Goal: Task Accomplishment & Management: Use online tool/utility

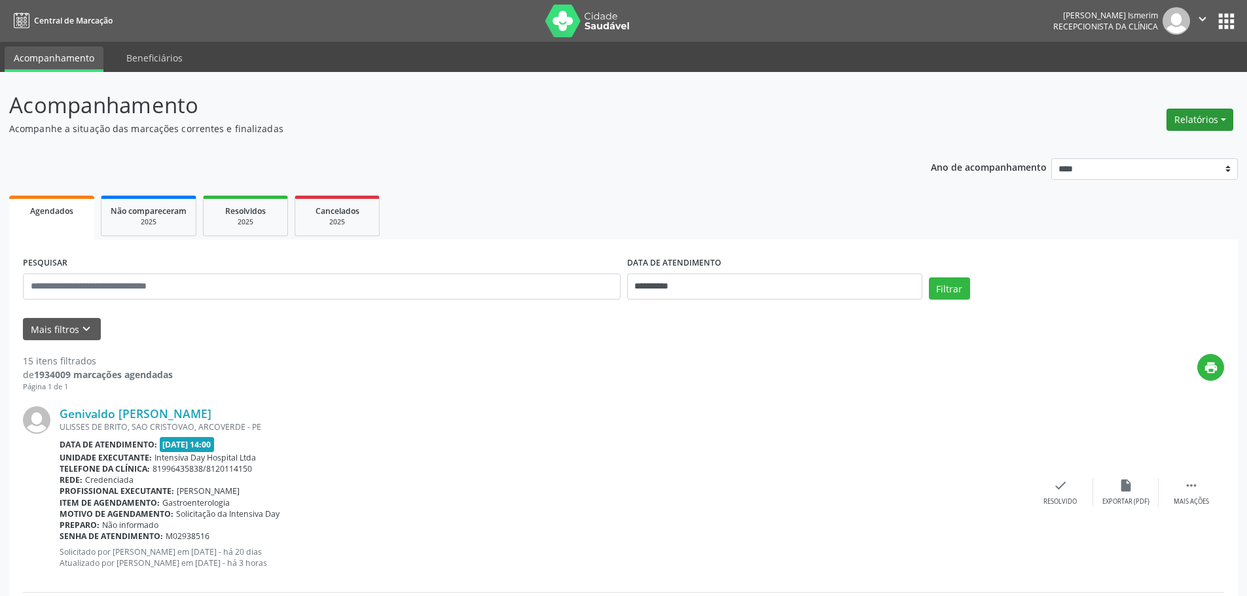
click at [1217, 128] on button "Relatórios" at bounding box center [1200, 120] width 67 height 22
click at [1138, 141] on link "Agendamentos" at bounding box center [1163, 148] width 141 height 18
select select "*"
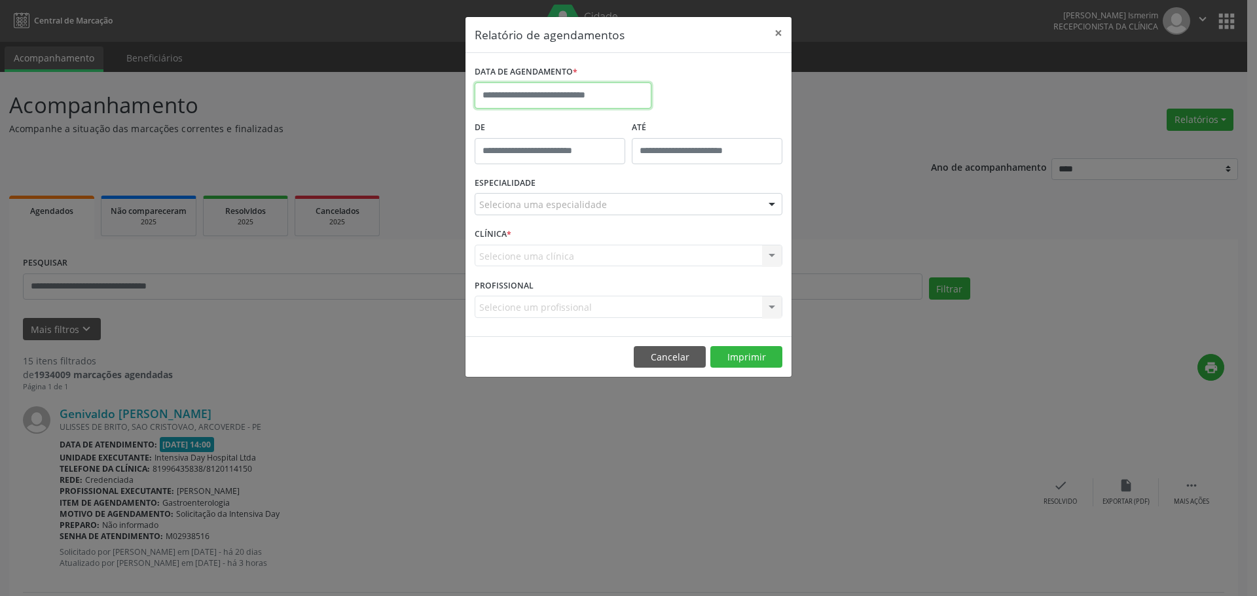
click at [564, 95] on input "text" at bounding box center [563, 95] width 177 height 26
click at [520, 191] on span "6" at bounding box center [518, 190] width 26 height 26
type input "**********"
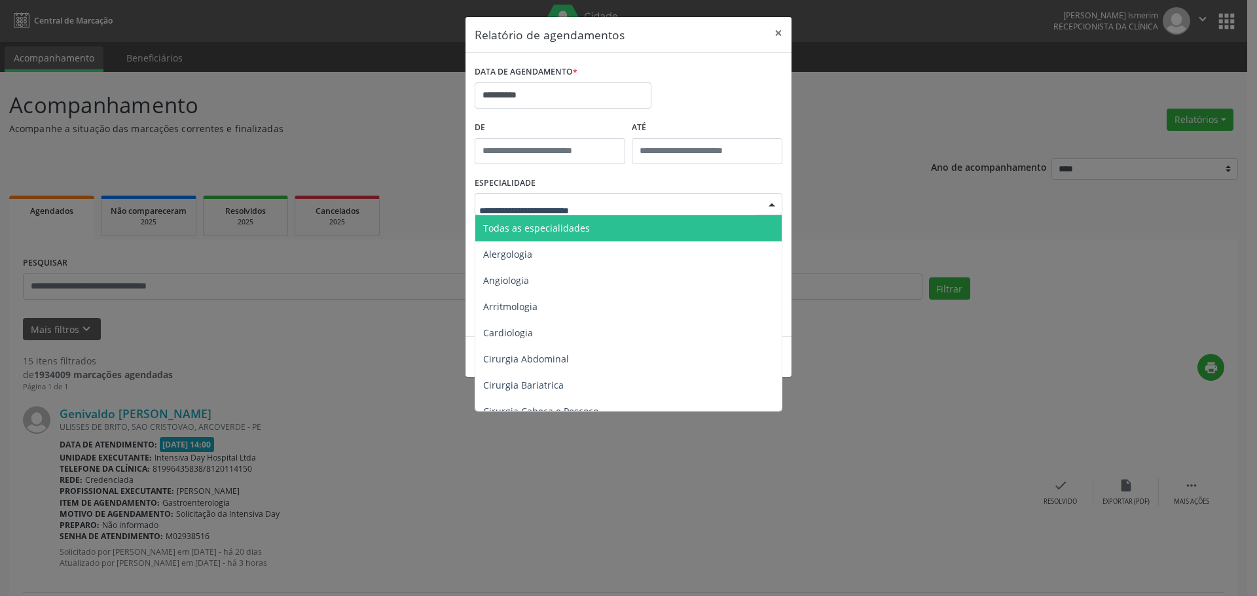
click at [630, 200] on div at bounding box center [629, 204] width 308 height 22
click at [623, 228] on span "Todas as especialidades" at bounding box center [629, 228] width 308 height 26
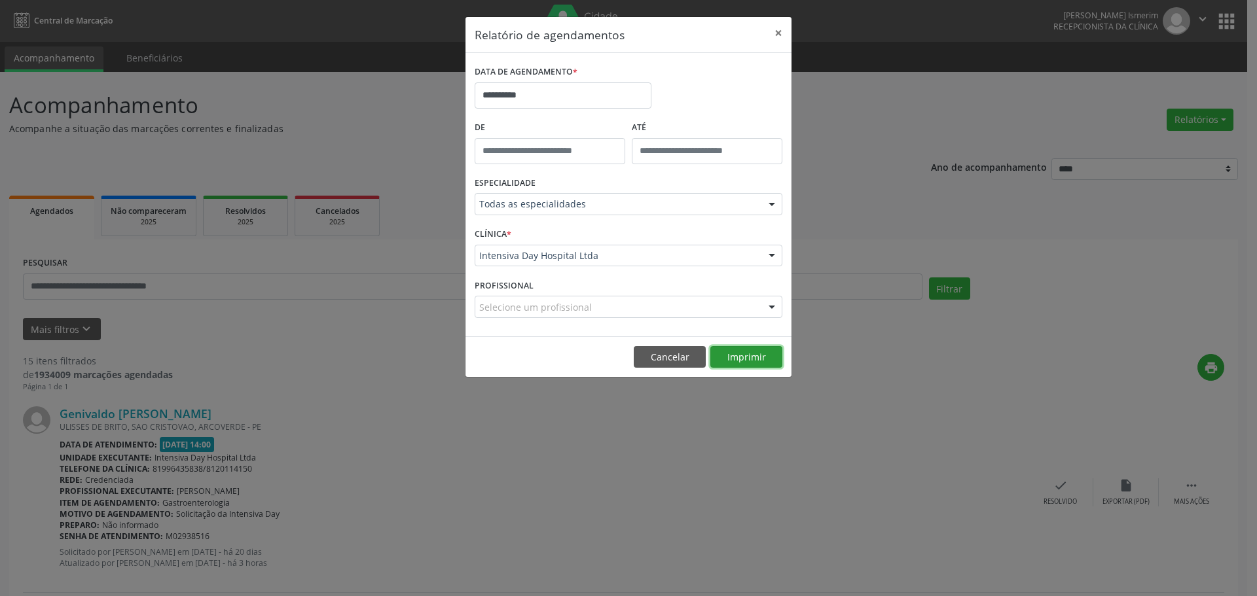
click at [733, 363] on button "Imprimir" at bounding box center [746, 357] width 72 height 22
